Goal: Book appointment/travel/reservation

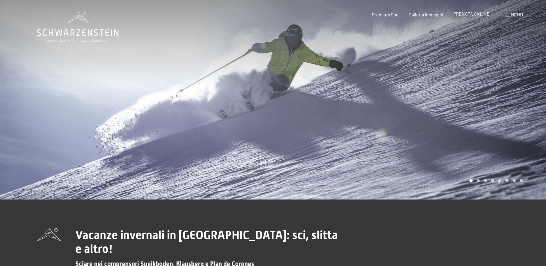
click at [472, 16] on span "PRENOTA ONLINE" at bounding box center [471, 13] width 36 height 5
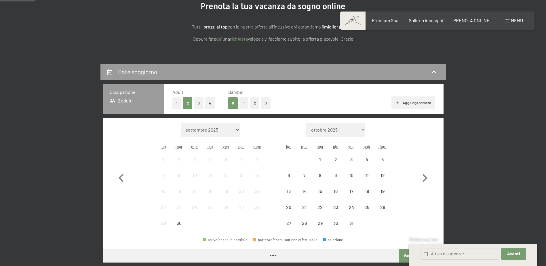
scroll to position [86, 0]
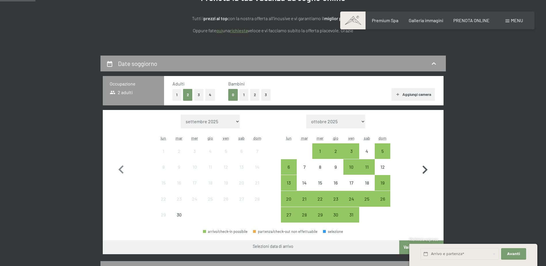
click at [425, 165] on icon "button" at bounding box center [424, 169] width 17 height 17
select select "[DATE]"
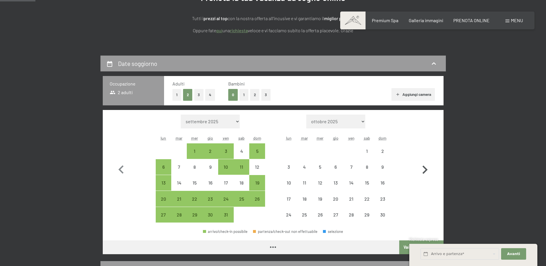
click at [425, 165] on icon "button" at bounding box center [424, 169] width 17 height 17
select select "[DATE]"
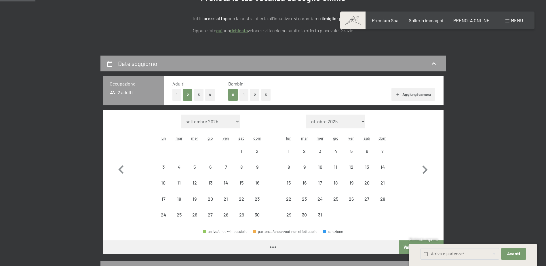
select select "[DATE]"
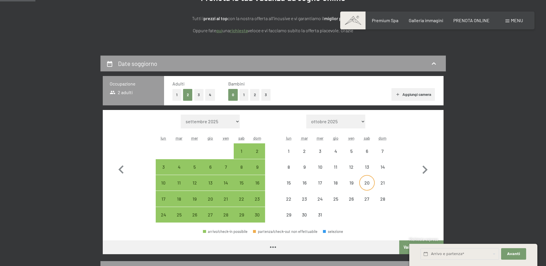
select select "[DATE]"
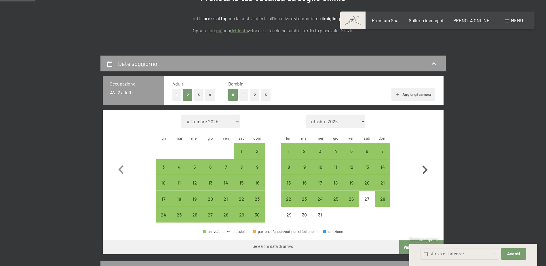
click at [425, 170] on icon "button" at bounding box center [424, 169] width 17 height 17
select select "[DATE]"
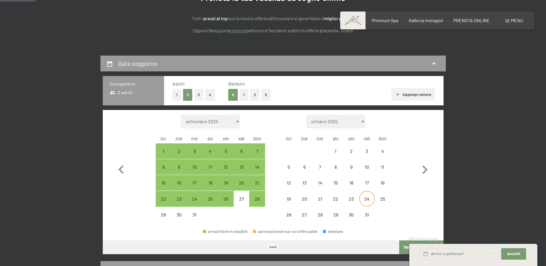
select select "[DATE]"
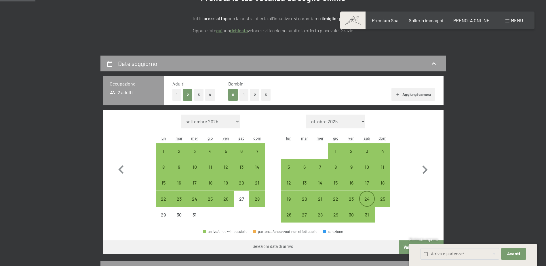
click at [367, 199] on div "24" at bounding box center [367, 204] width 14 height 14
select select "[DATE]"
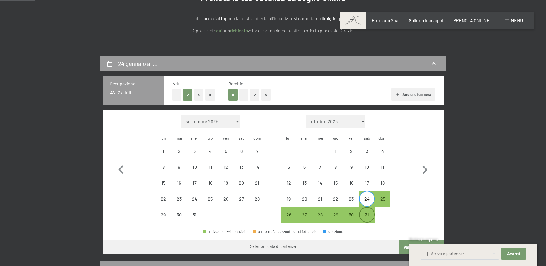
click at [371, 216] on div "31" at bounding box center [367, 219] width 14 height 14
select select "[DATE]"
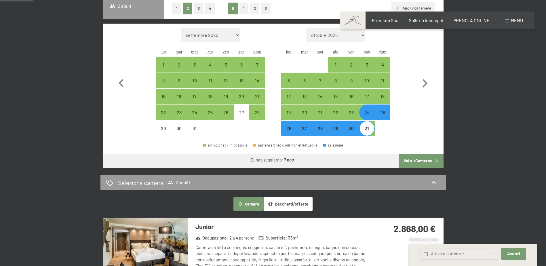
scroll to position [230, 0]
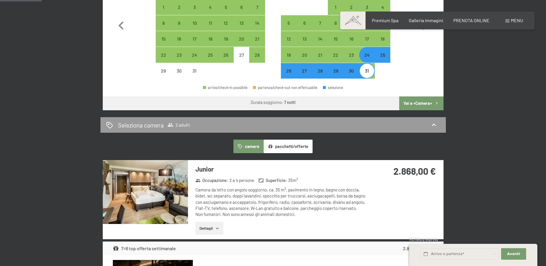
click at [302, 144] on button "pacchetti/offerte" at bounding box center [288, 146] width 49 height 13
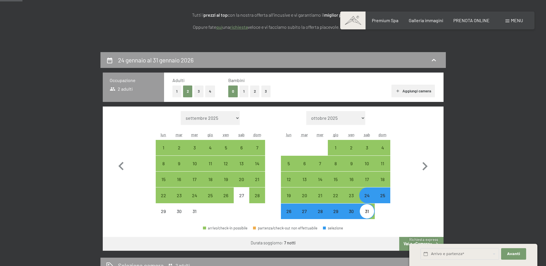
scroll to position [29, 0]
